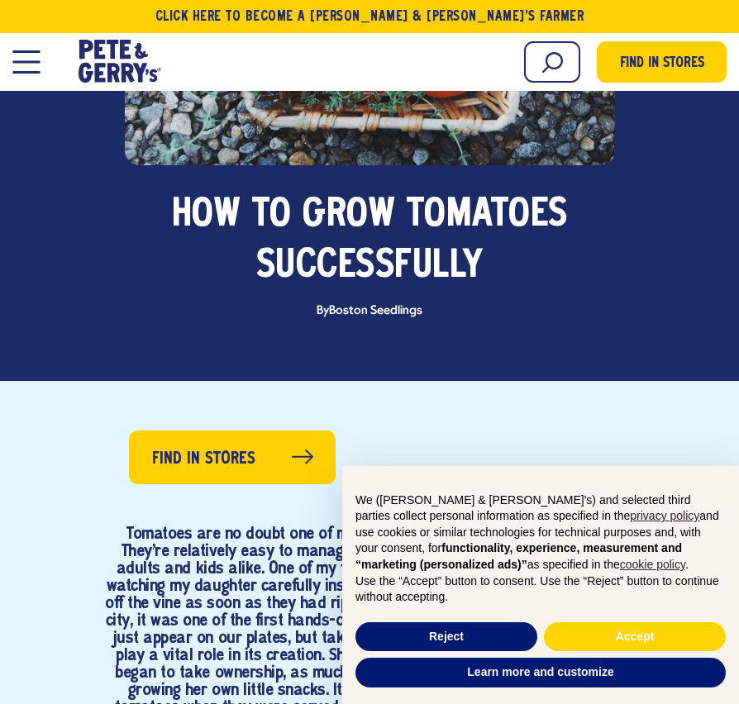
scroll to position [771, 0]
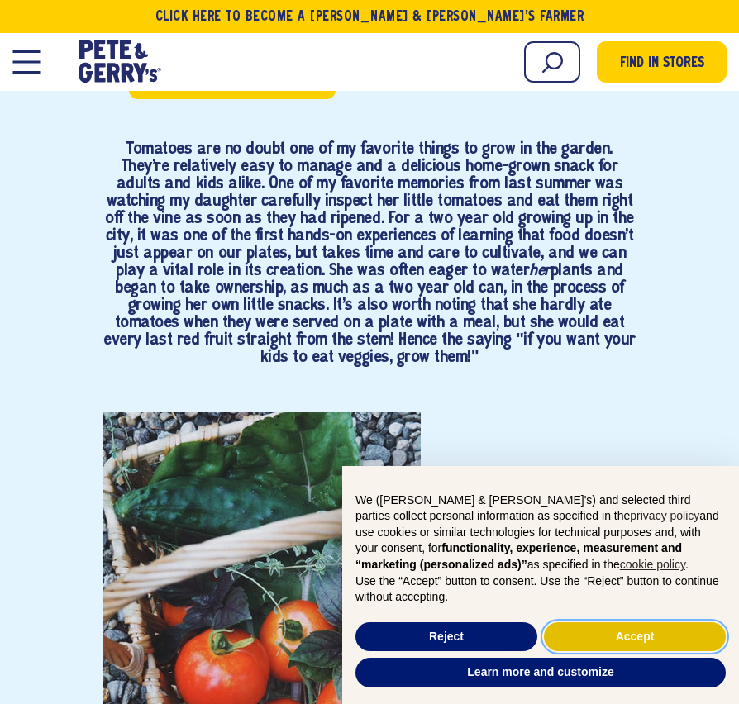
click at [638, 630] on button "Accept" at bounding box center [635, 637] width 182 height 30
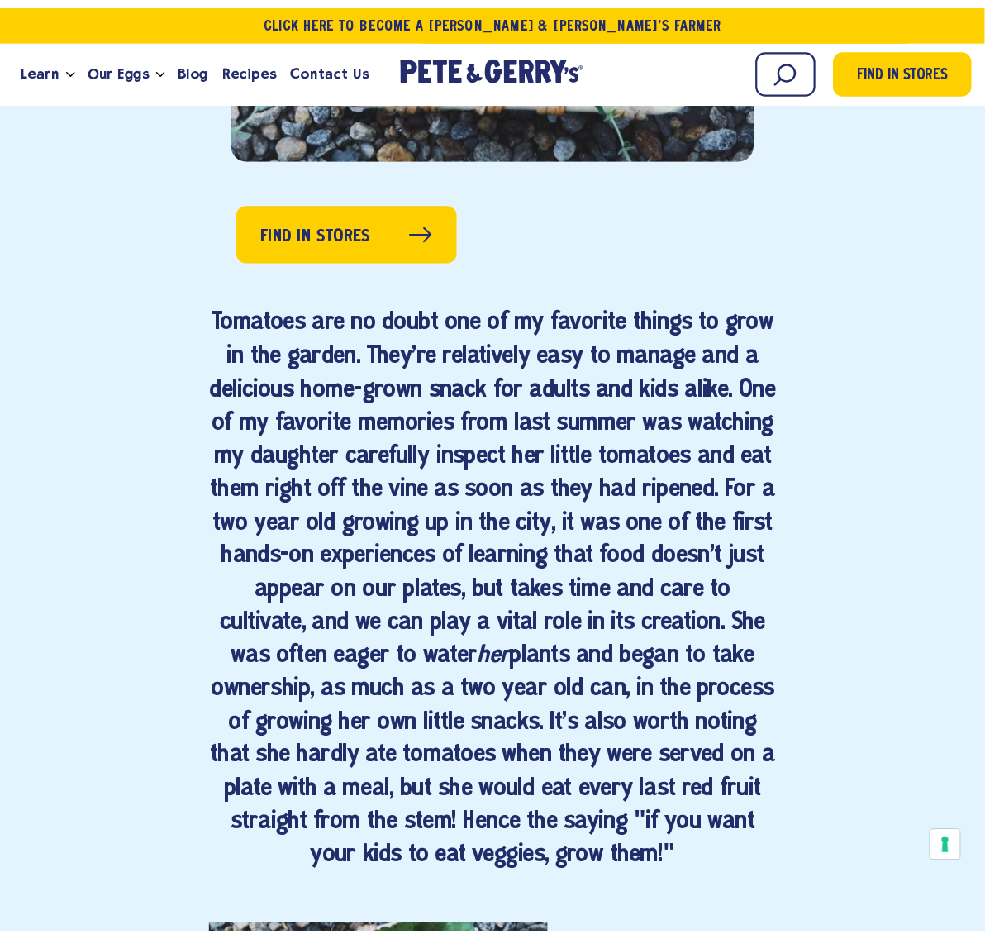
scroll to position [0, 0]
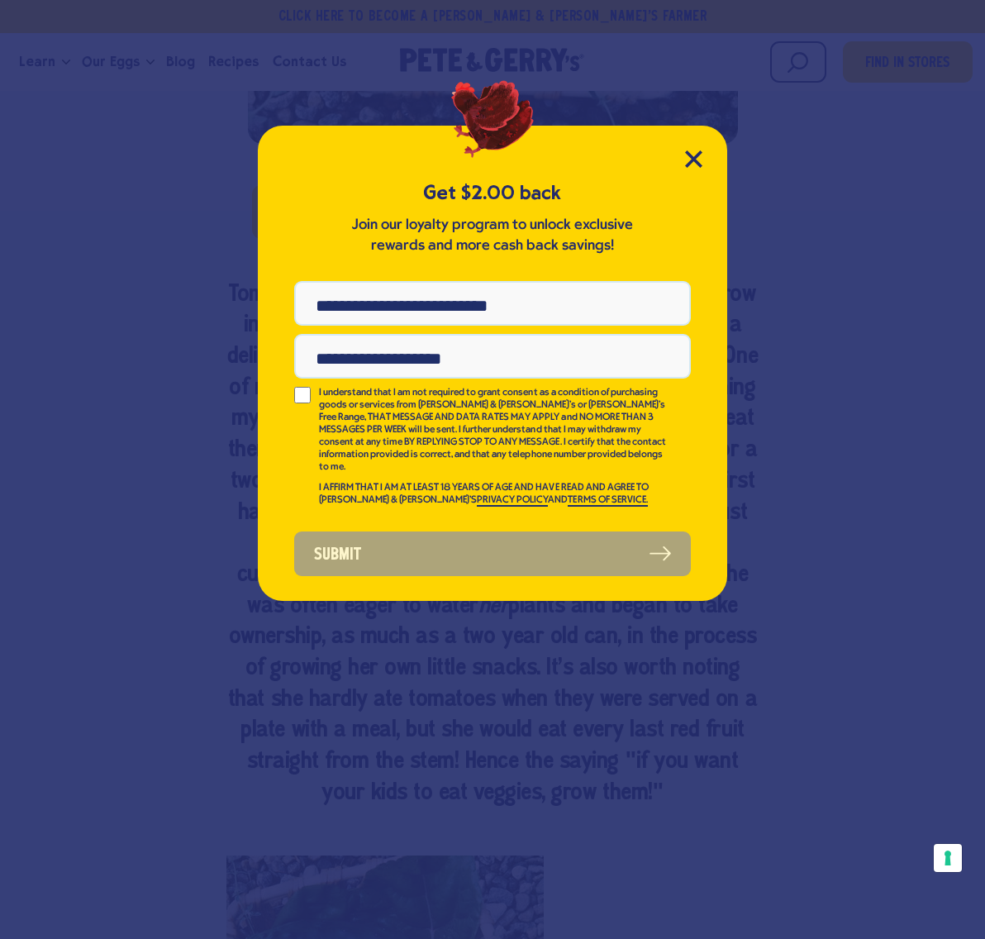
click at [681, 173] on div "Get $2.00 back Join our loyalty program to unlock exclusive rewards and more ca…" at bounding box center [492, 363] width 469 height 475
drag, startPoint x: 682, startPoint y: 173, endPoint x: 701, endPoint y: 153, distance: 27.5
click at [684, 172] on div "Get $2.00 back Join our loyalty program to unlock exclusive rewards and more ca…" at bounding box center [492, 363] width 469 height 475
click at [701, 152] on icon "Close Modal" at bounding box center [693, 158] width 15 height 15
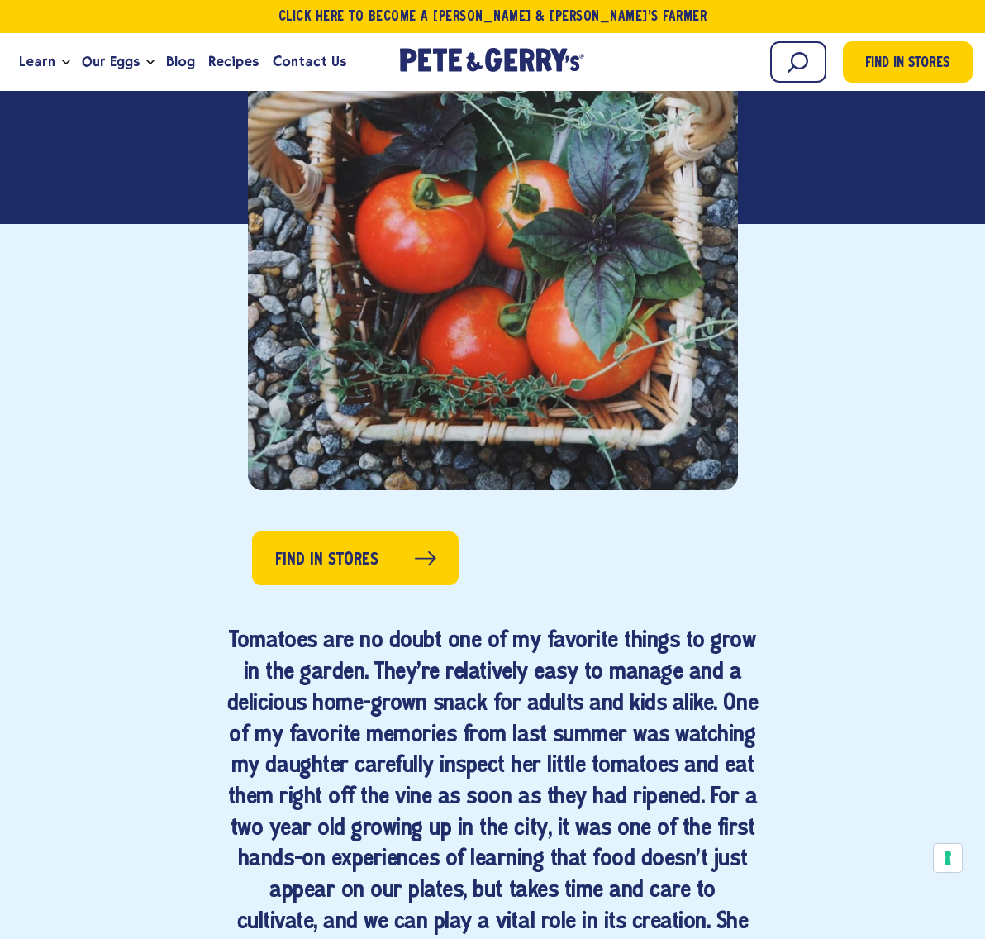
scroll to position [771, 0]
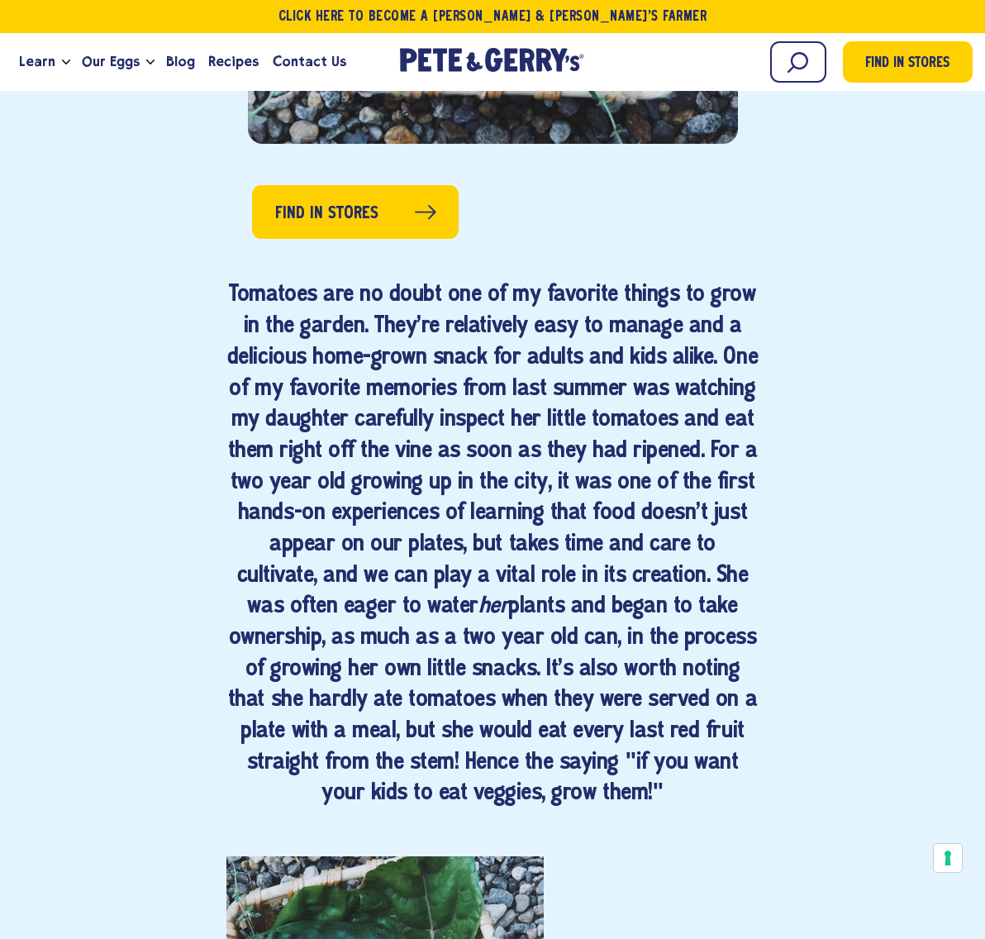
click at [446, 507] on h4 "Tomatoes are no doubt one of my favorite things to grow in the garden. They're …" at bounding box center [492, 545] width 532 height 530
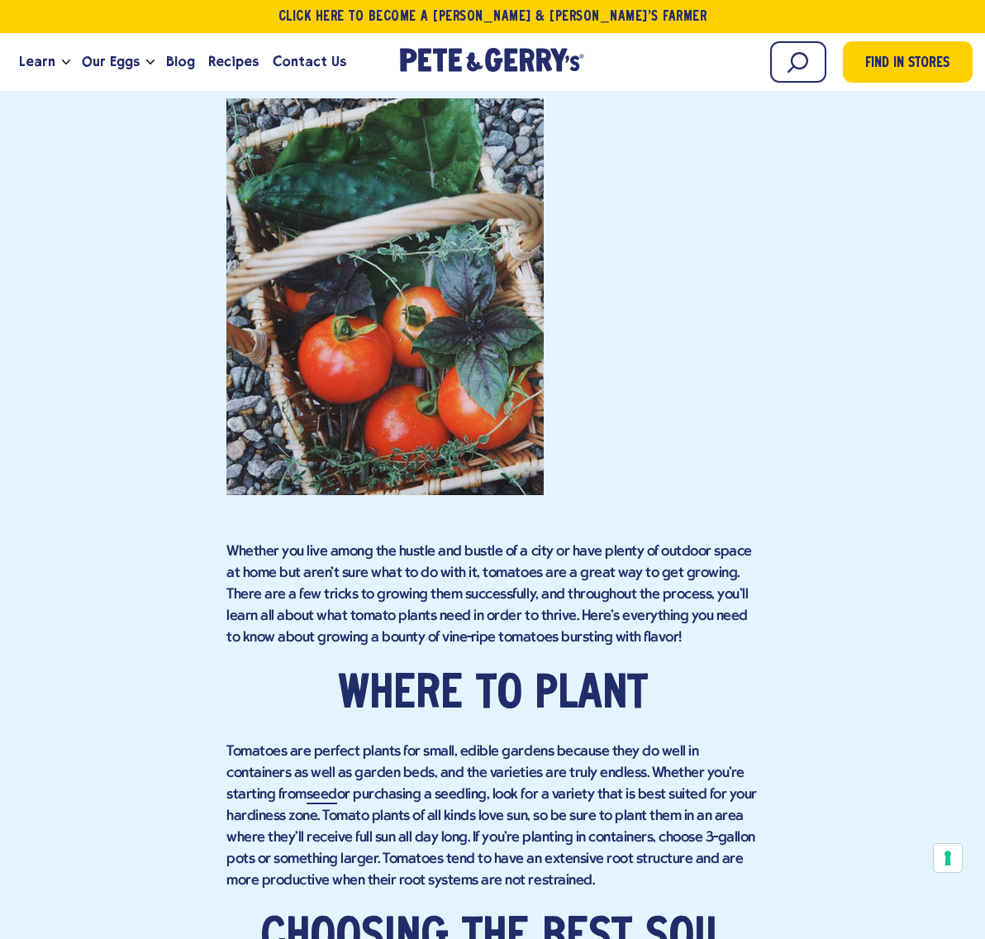
scroll to position [1799, 0]
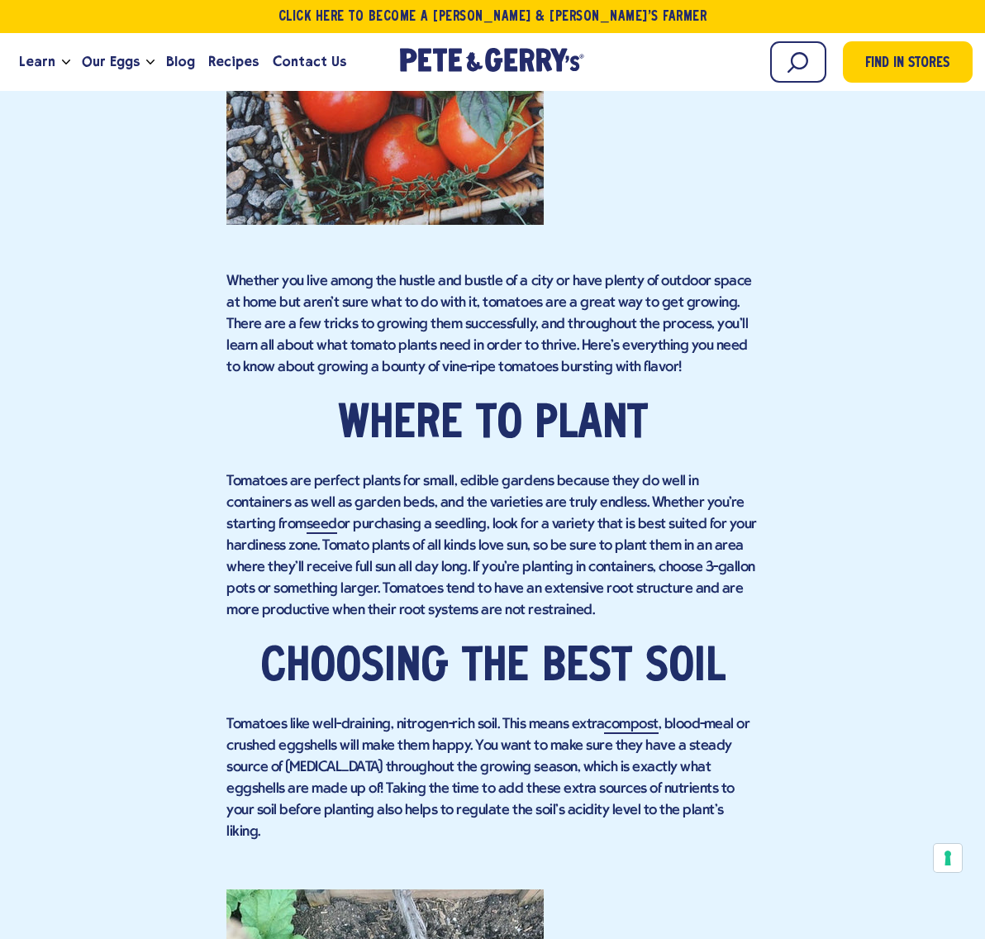
click at [738, 516] on div "Find in Stores her plants and began to take ownership, as much as a two year ol…" at bounding box center [492, 903] width 960 height 3809
click at [738, 513] on div "Find in Stores her plants and began to take ownership, as much as a two year ol…" at bounding box center [492, 903] width 960 height 3809
click at [738, 522] on div "Find in Stores her plants and began to take ownership, as much as a two year ol…" at bounding box center [492, 903] width 960 height 3809
click at [738, 516] on div "Find in Stores her plants and began to take ownership, as much as a two year ol…" at bounding box center [492, 903] width 960 height 3809
click at [738, 537] on div "Find in Stores her plants and began to take ownership, as much as a two year ol…" at bounding box center [492, 903] width 960 height 3809
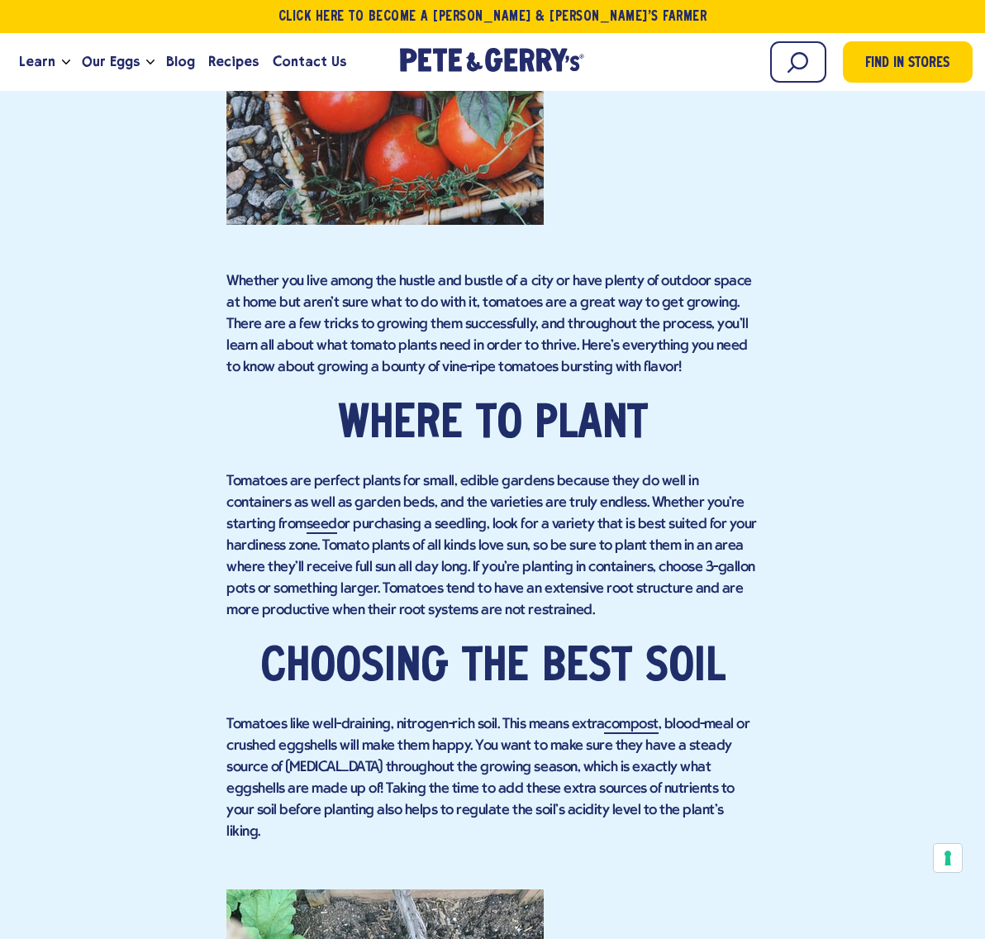
click at [738, 516] on div "Find in Stores her plants and began to take ownership, as much as a two year ol…" at bounding box center [492, 903] width 960 height 3809
click at [738, 530] on div "Find in Stores her plants and began to take ownership, as much as a two year ol…" at bounding box center [492, 903] width 960 height 3809
click at [738, 519] on div "Find in Stores her plants and began to take ownership, as much as a two year ol…" at bounding box center [492, 903] width 960 height 3809
click at [738, 526] on div "Find in Stores her plants and began to take ownership, as much as a two year ol…" at bounding box center [492, 903] width 960 height 3809
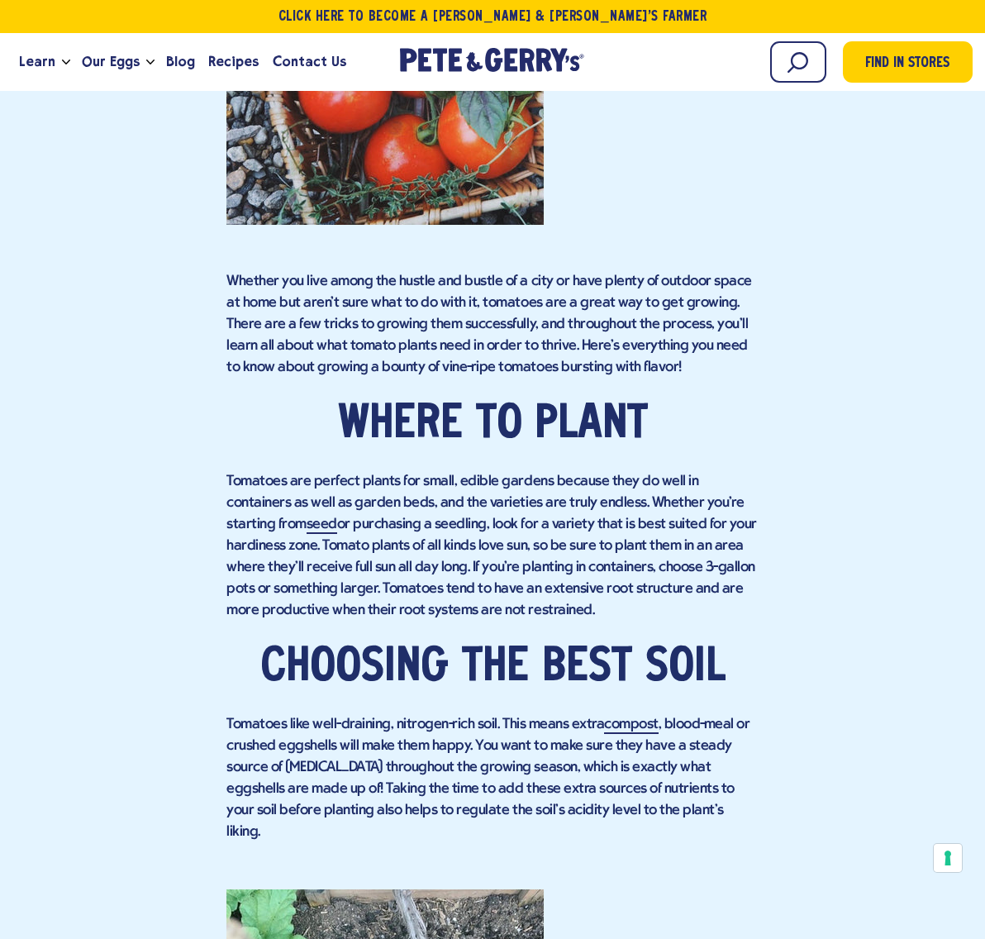
click at [738, 526] on div "Find in Stores her plants and began to take ownership, as much as a two year ol…" at bounding box center [492, 903] width 960 height 3809
click at [738, 520] on div "Find in Stores her plants and began to take ownership, as much as a two year ol…" at bounding box center [492, 903] width 960 height 3809
click at [738, 522] on div "Find in Stores her plants and began to take ownership, as much as a two year ol…" at bounding box center [492, 903] width 960 height 3809
click at [738, 540] on div "Find in Stores her plants and began to take ownership, as much as a two year ol…" at bounding box center [492, 903] width 960 height 3809
click at [738, 527] on div "Find in Stores her plants and began to take ownership, as much as a two year ol…" at bounding box center [492, 903] width 960 height 3809
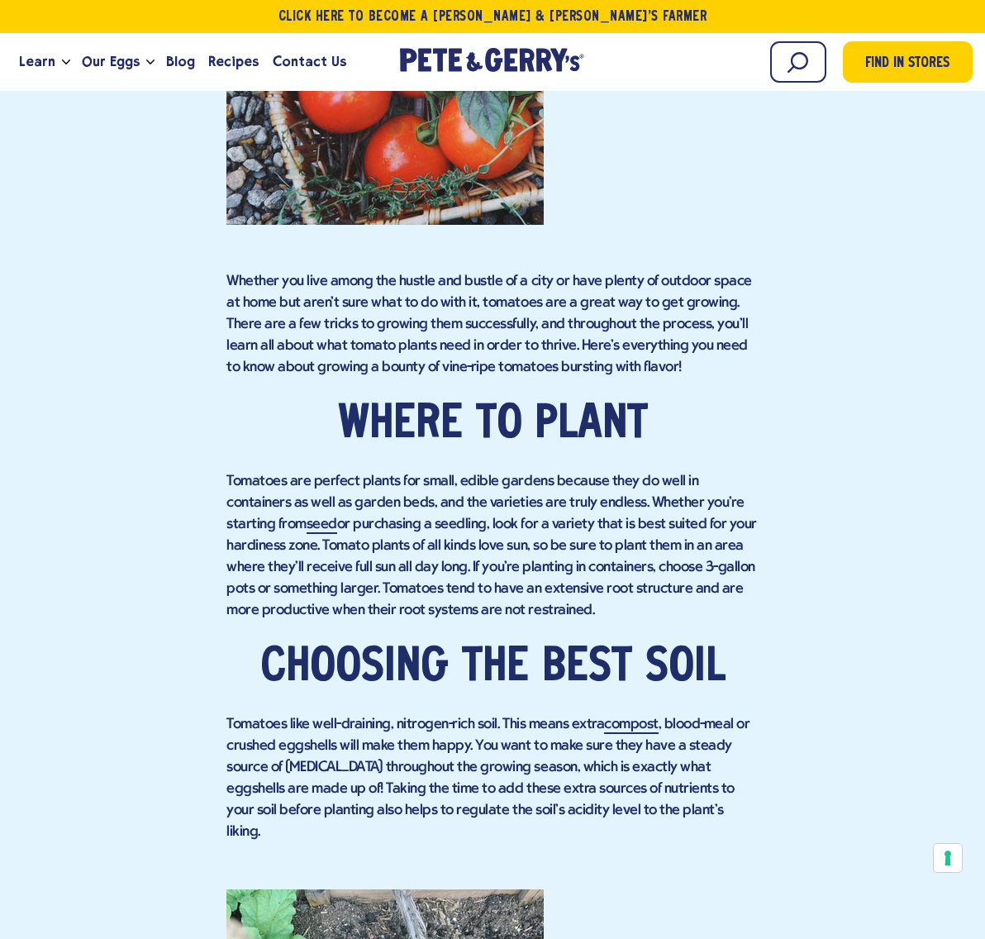
click at [738, 513] on div "Find in Stores her plants and began to take ownership, as much as a two year ol…" at bounding box center [492, 903] width 960 height 3809
click at [738, 512] on div "Find in Stores her plants and began to take ownership, as much as a two year ol…" at bounding box center [492, 903] width 960 height 3809
click at [738, 530] on div "Find in Stores her plants and began to take ownership, as much as a two year ol…" at bounding box center [492, 903] width 960 height 3809
click at [738, 516] on div "Find in Stores her plants and began to take ownership, as much as a two year ol…" at bounding box center [492, 903] width 960 height 3809
click at [738, 534] on div "Find in Stores her plants and began to take ownership, as much as a two year ol…" at bounding box center [492, 903] width 960 height 3809
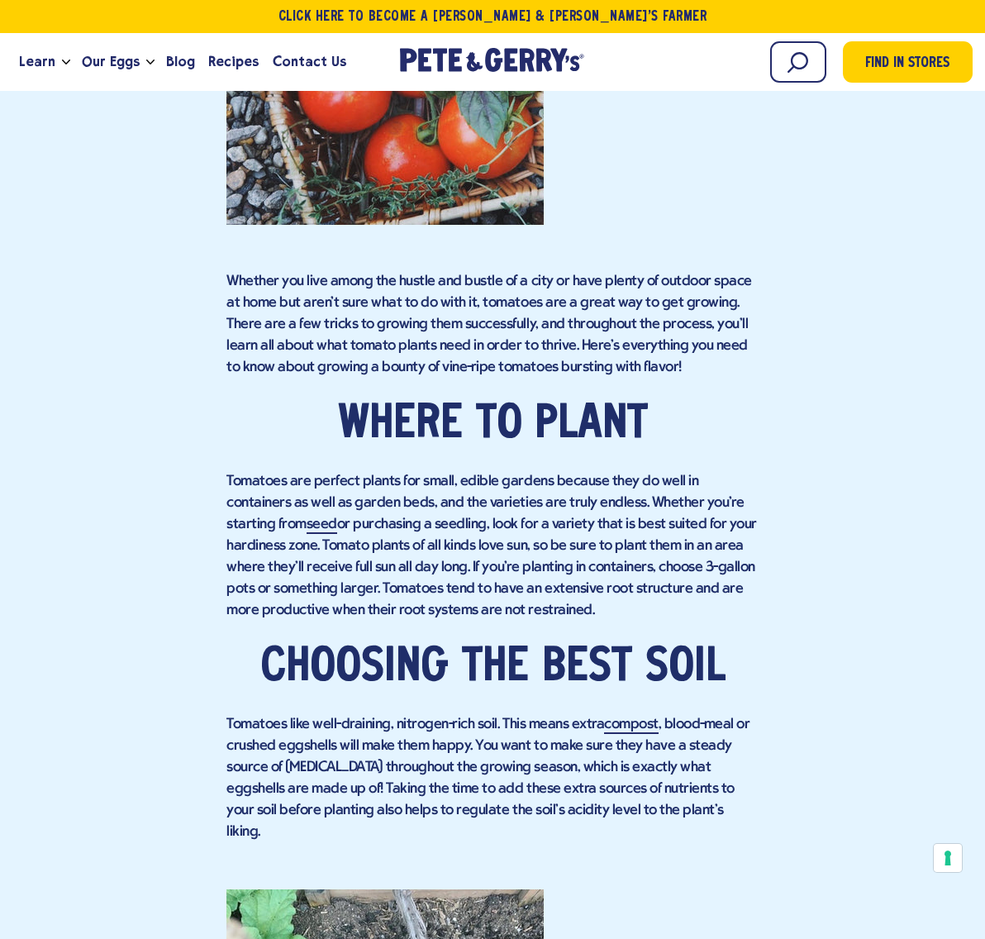
click at [738, 519] on div "Find in Stores her plants and began to take ownership, as much as a two year ol…" at bounding box center [492, 903] width 960 height 3809
click at [738, 526] on div "Find in Stores her plants and began to take ownership, as much as a two year ol…" at bounding box center [492, 903] width 960 height 3809
click at [738, 542] on div "Find in Stores her plants and began to take ownership, as much as a two year ol…" at bounding box center [492, 903] width 960 height 3809
click at [738, 522] on div "Find in Stores her plants and began to take ownership, as much as a two year ol…" at bounding box center [492, 903] width 960 height 3809
click at [738, 530] on div "Find in Stores her plants and began to take ownership, as much as a two year ol…" at bounding box center [492, 903] width 960 height 3809
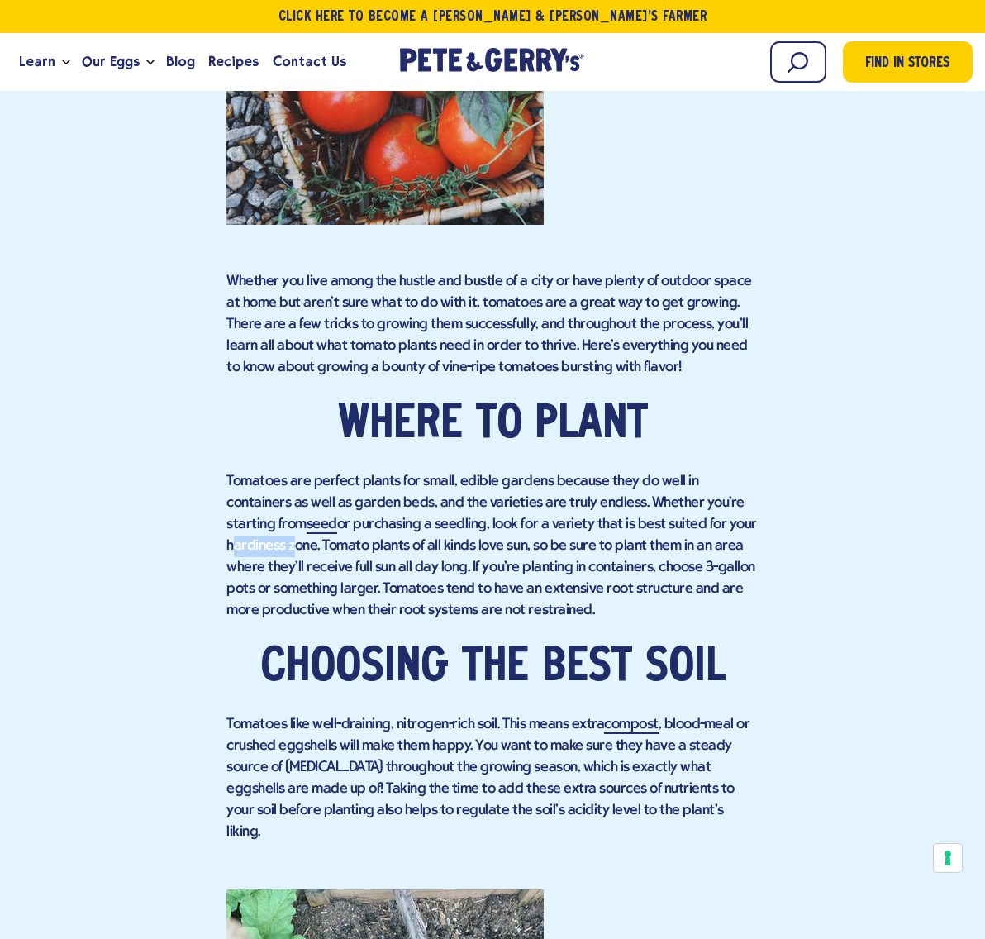
click at [738, 529] on div "Find in Stores her plants and began to take ownership, as much as a two year ol…" at bounding box center [492, 903] width 960 height 3809
click at [738, 526] on div "Find in Stores her plants and began to take ownership, as much as a two year ol…" at bounding box center [492, 903] width 960 height 3809
click at [738, 527] on div "Find in Stores her plants and began to take ownership, as much as a two year ol…" at bounding box center [492, 903] width 960 height 3809
click at [738, 526] on div "Find in Stores her plants and began to take ownership, as much as a two year ol…" at bounding box center [492, 903] width 960 height 3809
click at [738, 533] on div "Find in Stores her plants and began to take ownership, as much as a two year ol…" at bounding box center [492, 903] width 960 height 3809
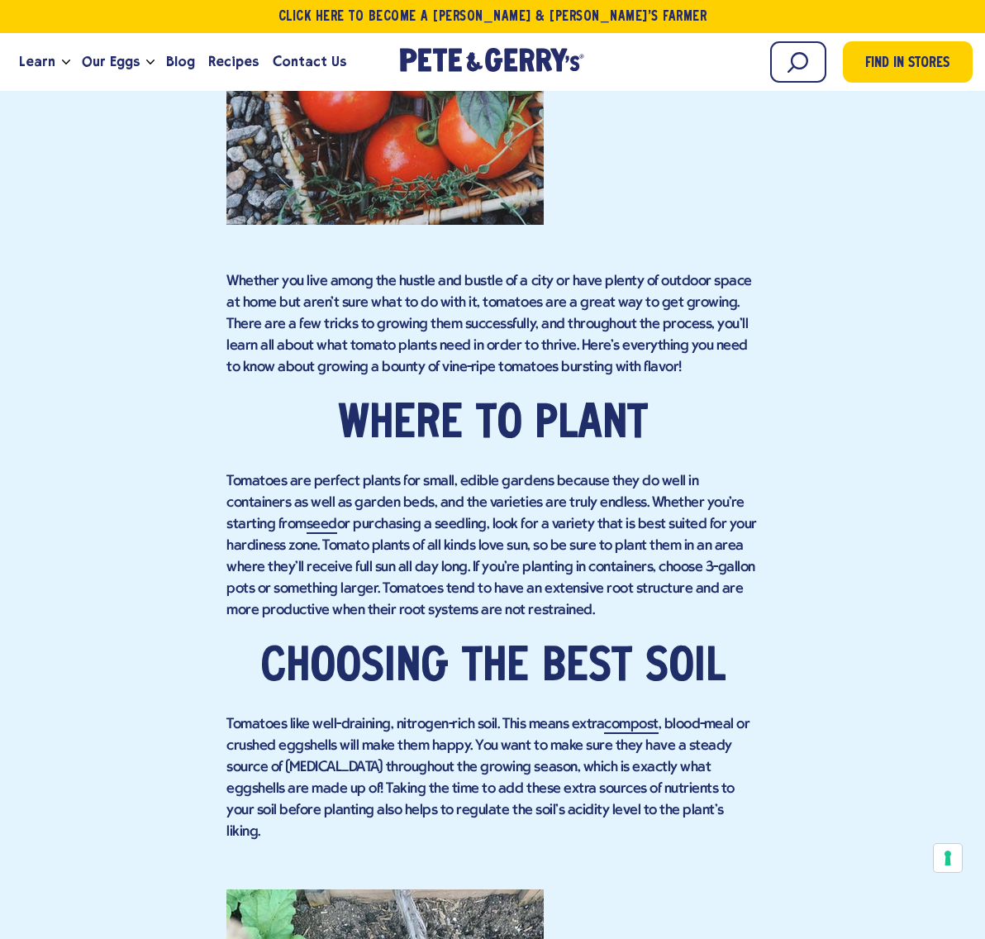
click at [738, 533] on div "Find in Stores her plants and began to take ownership, as much as a two year ol…" at bounding box center [492, 903] width 960 height 3809
click at [738, 536] on div "Find in Stores her plants and began to take ownership, as much as a two year ol…" at bounding box center [492, 903] width 960 height 3809
click at [738, 526] on div "Find in Stores her plants and began to take ownership, as much as a two year ol…" at bounding box center [492, 903] width 960 height 3809
click at [738, 534] on div "Find in Stores her plants and began to take ownership, as much as a two year ol…" at bounding box center [492, 903] width 960 height 3809
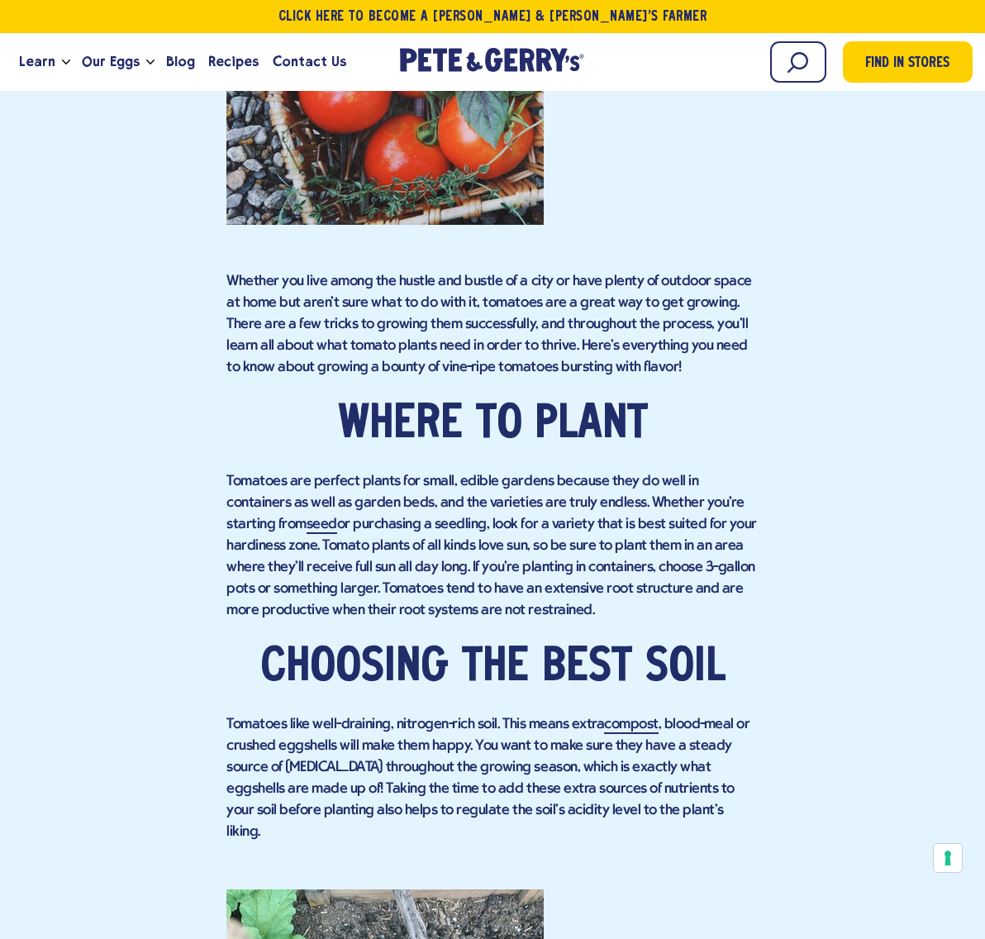
click at [738, 520] on div "Find in Stores her plants and began to take ownership, as much as a two year ol…" at bounding box center [492, 903] width 960 height 3809
click at [486, 523] on p "Tomatoes are perfect plants for small, edible gardens because they do well in c…" at bounding box center [492, 546] width 532 height 150
click at [460, 520] on p "Tomatoes are perfect plants for small, edible gardens because they do well in c…" at bounding box center [492, 546] width 532 height 150
click at [490, 540] on p "Tomatoes are perfect plants for small, edible gardens because they do well in c…" at bounding box center [492, 546] width 532 height 150
click at [469, 526] on p "Tomatoes are perfect plants for small, edible gardens because they do well in c…" at bounding box center [492, 546] width 532 height 150
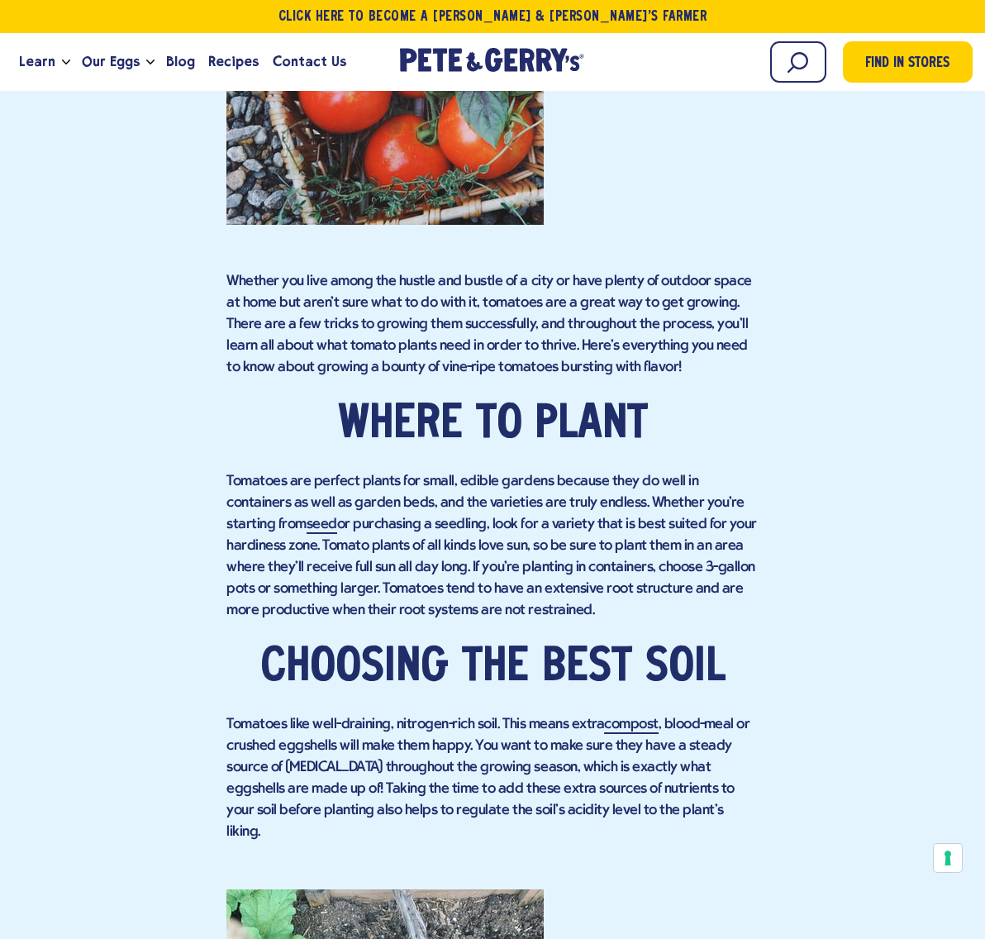
click at [490, 533] on p "Tomatoes are perfect plants for small, edible gardens because they do well in c…" at bounding box center [492, 546] width 532 height 150
click at [476, 559] on p "Tomatoes are perfect plants for small, edible gardens because they do well in c…" at bounding box center [492, 546] width 532 height 150
click at [480, 532] on p "Tomatoes are perfect plants for small, edible gardens because they do well in c…" at bounding box center [492, 546] width 532 height 150
click at [488, 554] on p "Tomatoes are perfect plants for small, edible gardens because they do well in c…" at bounding box center [492, 546] width 532 height 150
click at [464, 540] on p "Tomatoes are perfect plants for small, edible gardens because they do well in c…" at bounding box center [492, 546] width 532 height 150
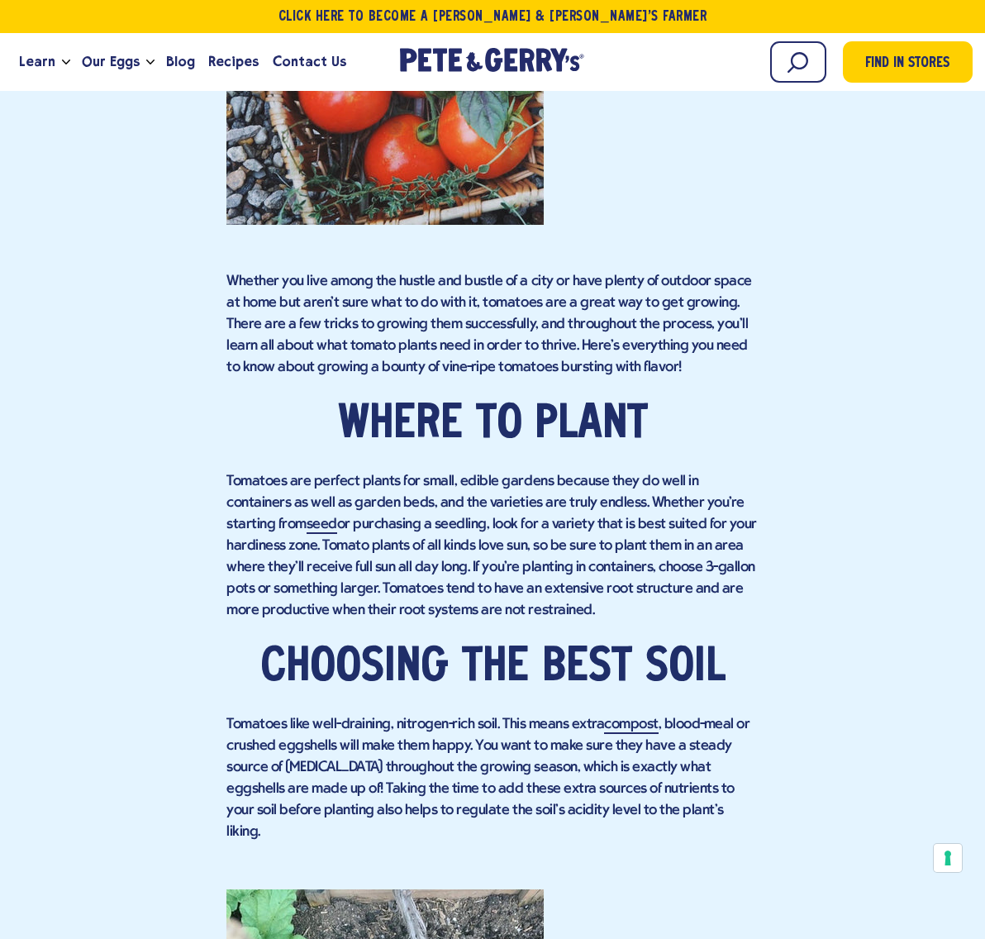
click at [430, 546] on p "Tomatoes are perfect plants for small, edible gardens because they do well in c…" at bounding box center [492, 546] width 532 height 150
click at [459, 543] on p "Tomatoes are perfect plants for small, edible gardens because they do well in c…" at bounding box center [492, 546] width 532 height 150
click at [370, 543] on p "Tomatoes are perfect plants for small, edible gardens because they do well in c…" at bounding box center [492, 546] width 532 height 150
click at [427, 539] on p "Tomatoes are perfect plants for small, edible gardens because they do well in c…" at bounding box center [492, 546] width 532 height 150
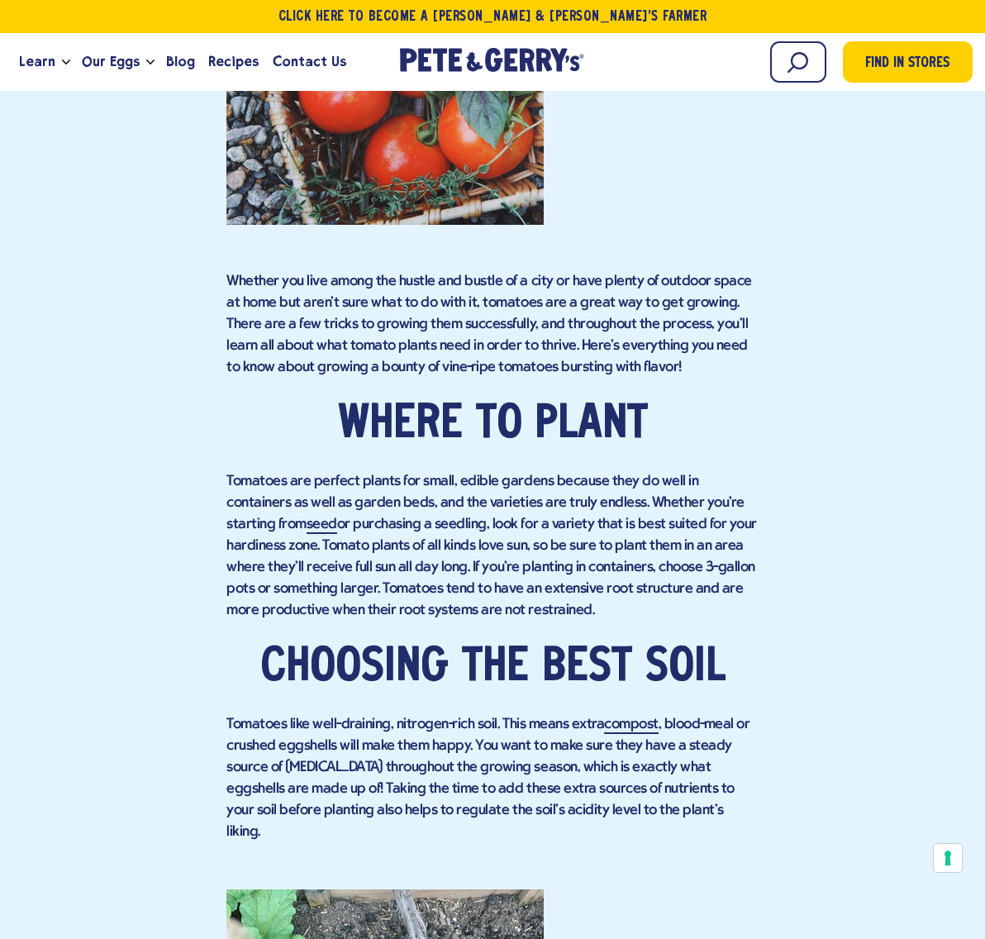
click at [370, 540] on p "Tomatoes are perfect plants for small, edible gardens because they do well in c…" at bounding box center [492, 546] width 532 height 150
click at [440, 535] on p "Tomatoes are perfect plants for small, edible gardens because they do well in c…" at bounding box center [492, 546] width 532 height 150
click at [454, 547] on p "Tomatoes are perfect plants for small, edible gardens because they do well in c…" at bounding box center [492, 546] width 532 height 150
click at [489, 526] on p "Tomatoes are perfect plants for small, edible gardens because they do well in c…" at bounding box center [492, 546] width 532 height 150
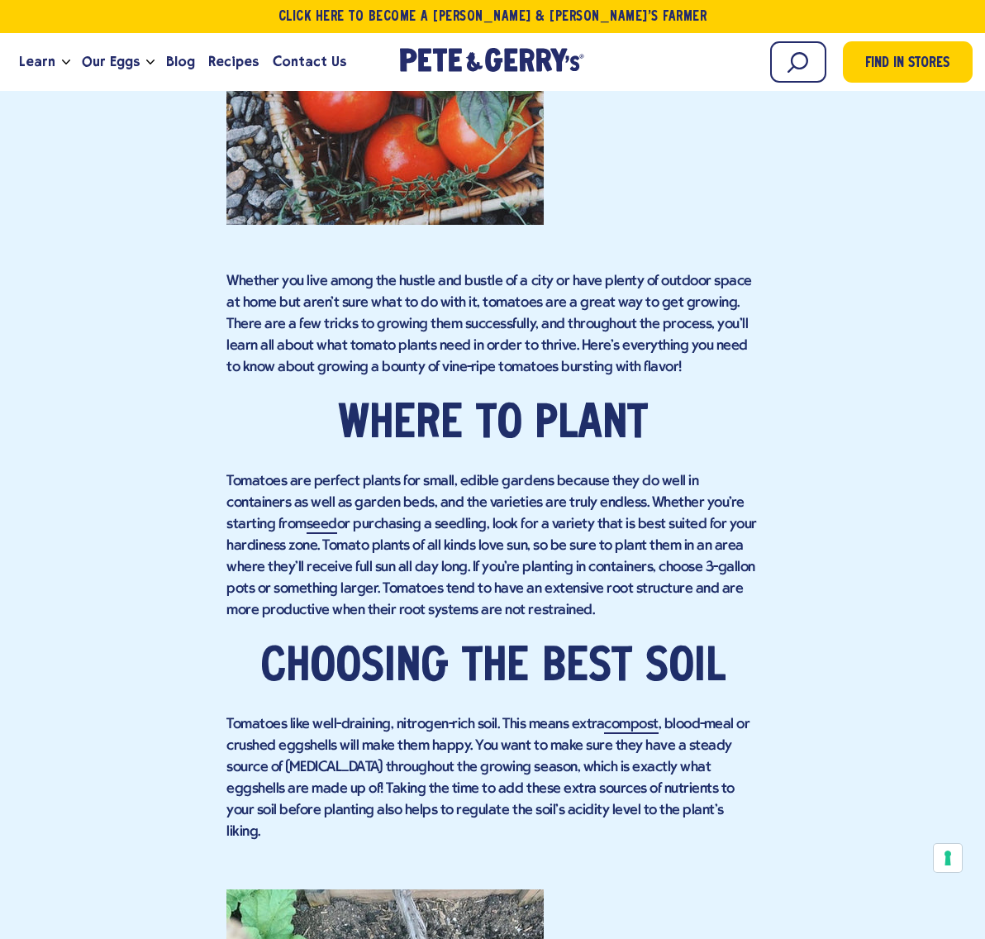
click at [479, 536] on p "Tomatoes are perfect plants for small, edible gardens because they do well in c…" at bounding box center [492, 546] width 532 height 150
click at [481, 569] on p "Tomatoes are perfect plants for small, edible gardens because they do well in c…" at bounding box center [492, 546] width 532 height 150
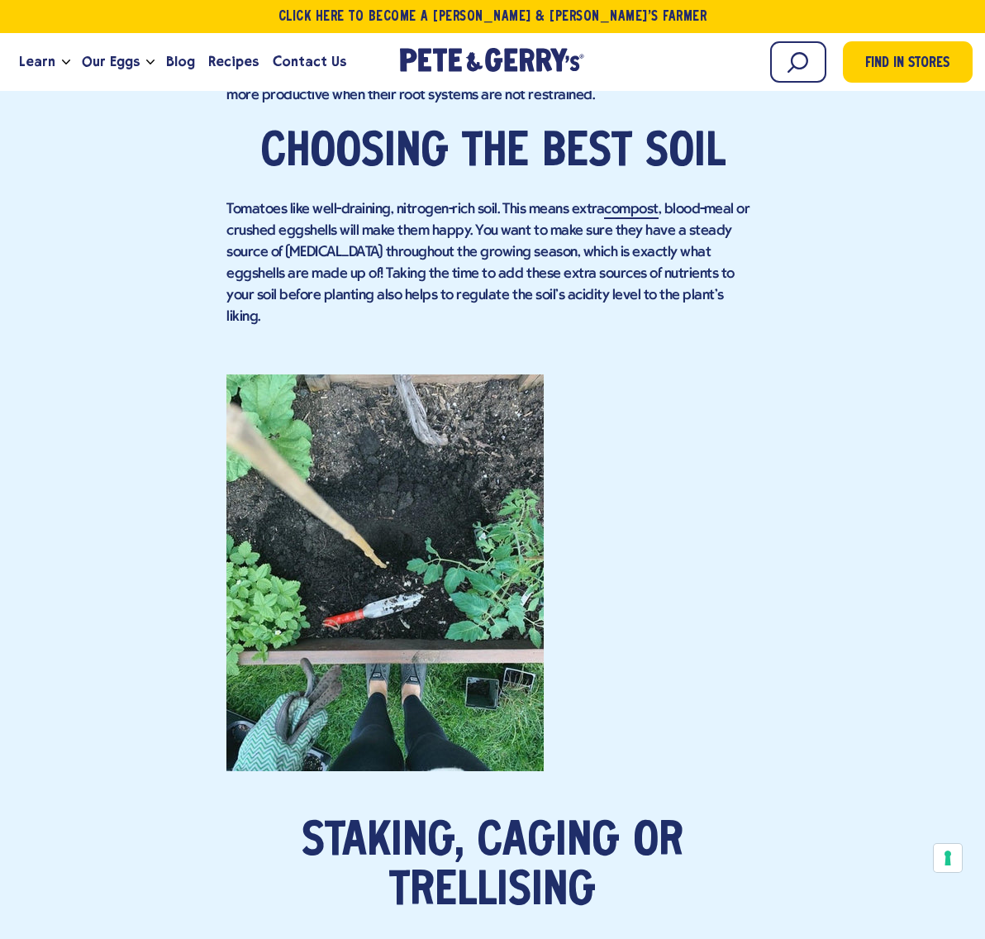
scroll to position [2828, 0]
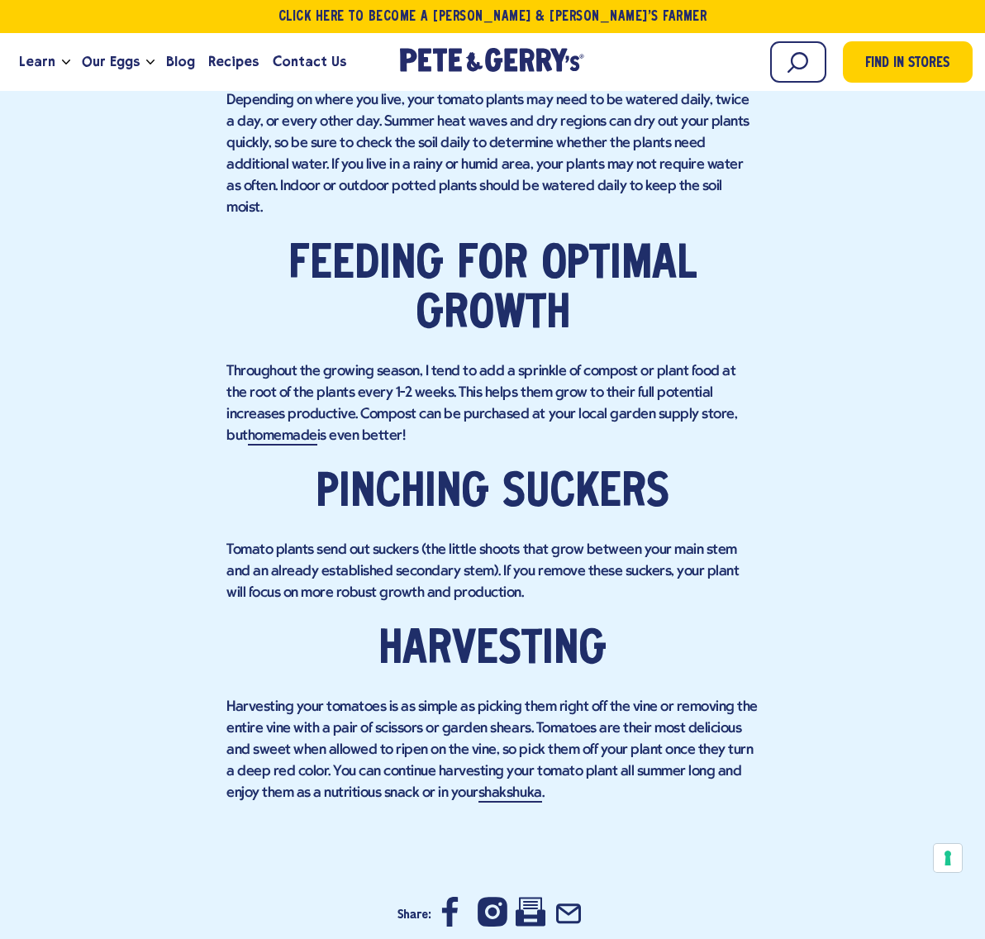
scroll to position [3855, 0]
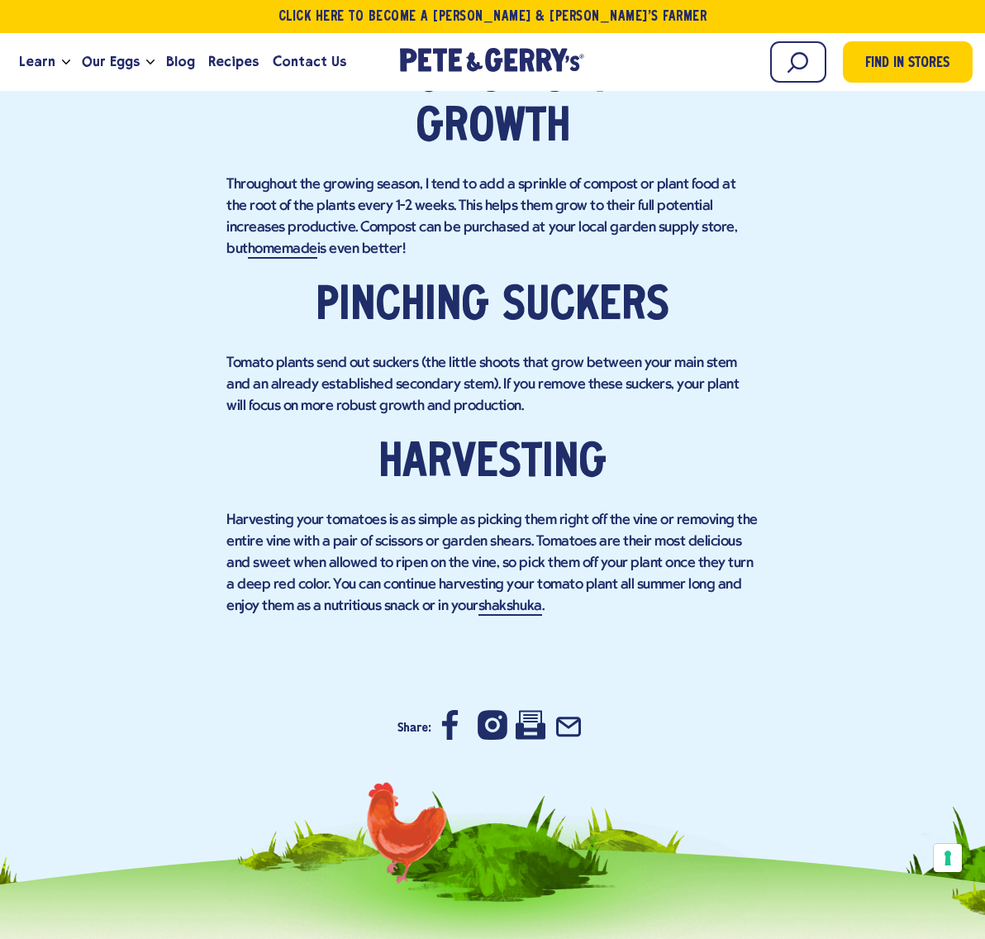
click at [689, 353] on p "Tomato plants send out suckers (the little shoots that grow between your main s…" at bounding box center [492, 385] width 532 height 64
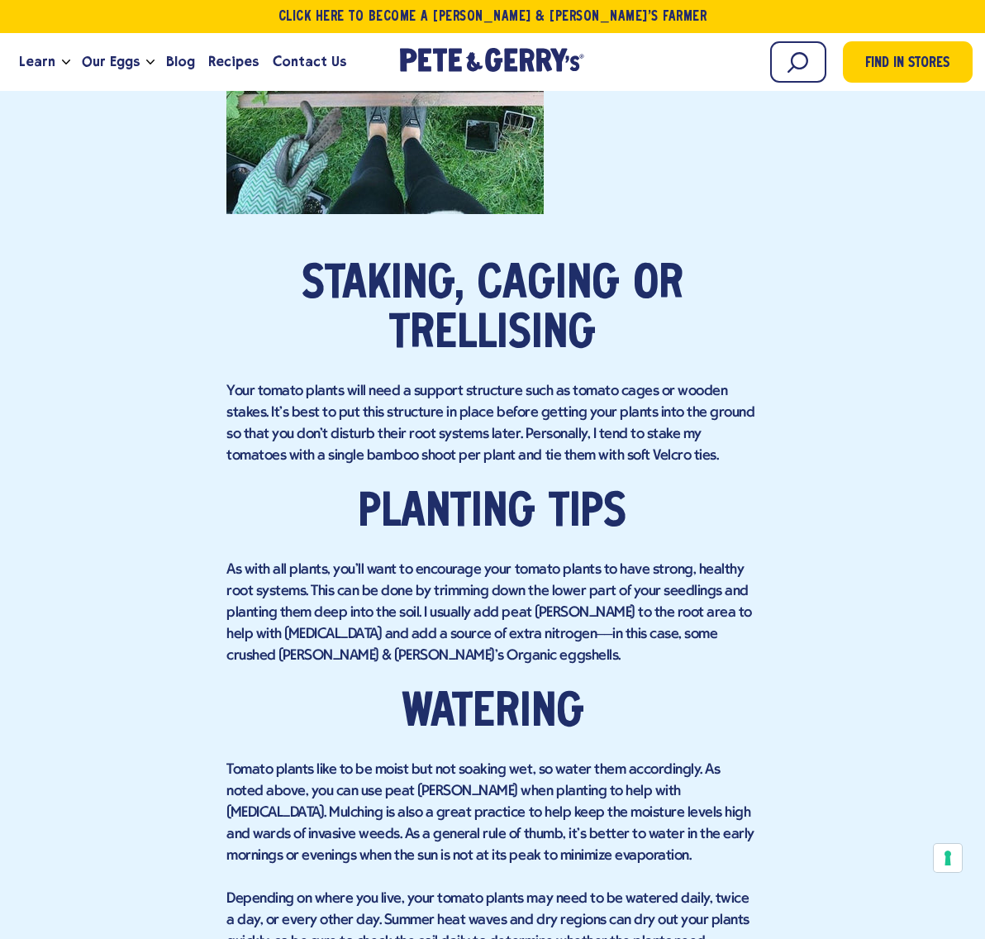
scroll to position [2828, 0]
